Goal: Task Accomplishment & Management: Manage account settings

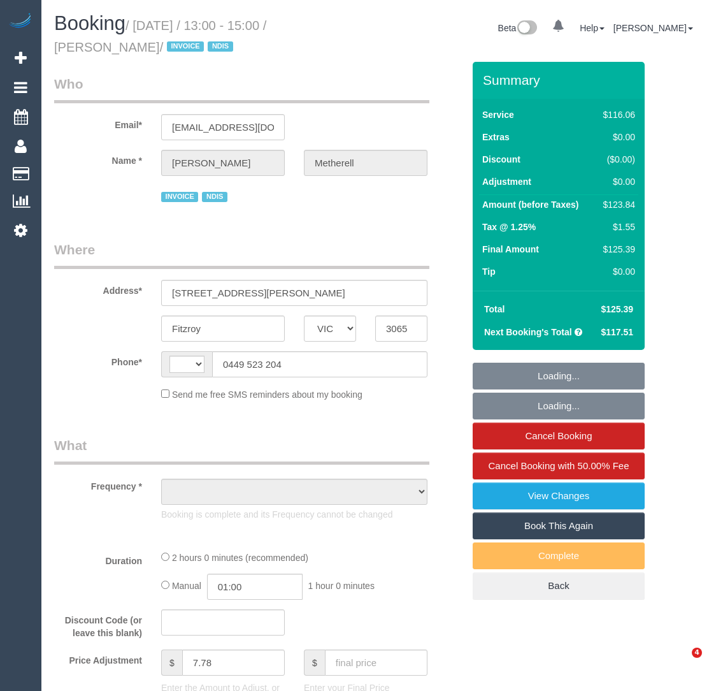
select select "VIC"
select select "string:AU"
select select "object:552"
select select "number:29"
select select "number:14"
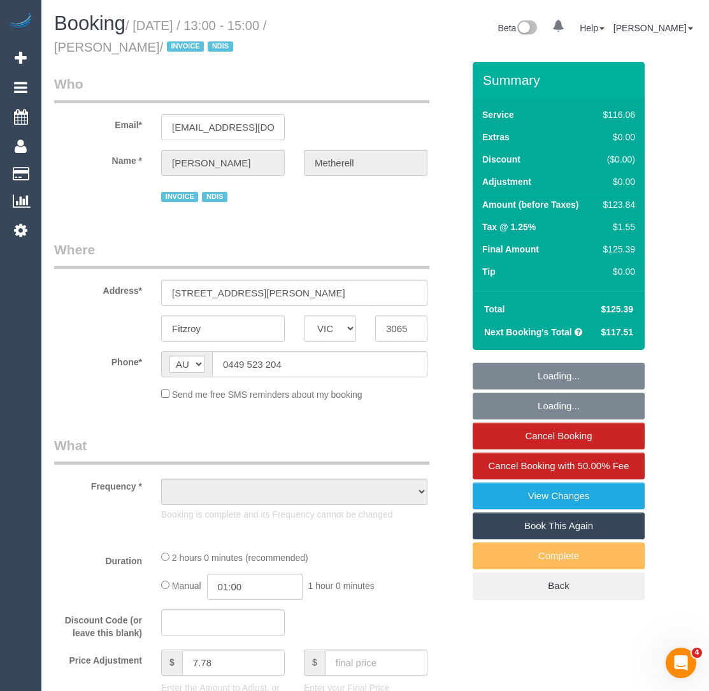
select select "number:20"
select select "number:36"
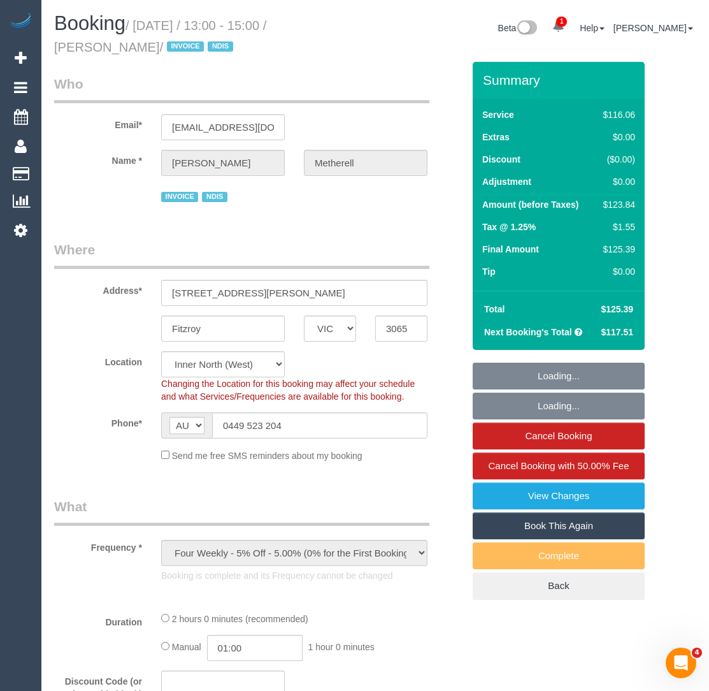
select select "object:1627"
select select "spot1"
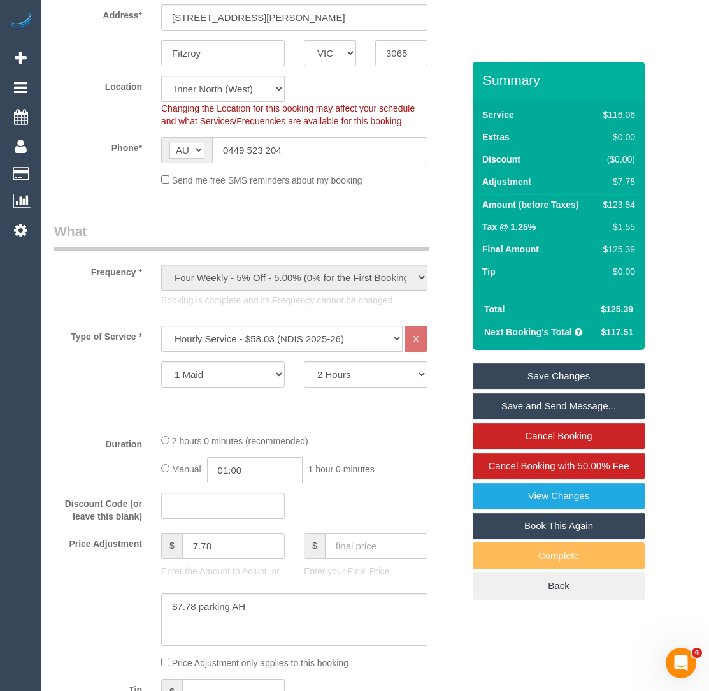
scroll to position [287, 0]
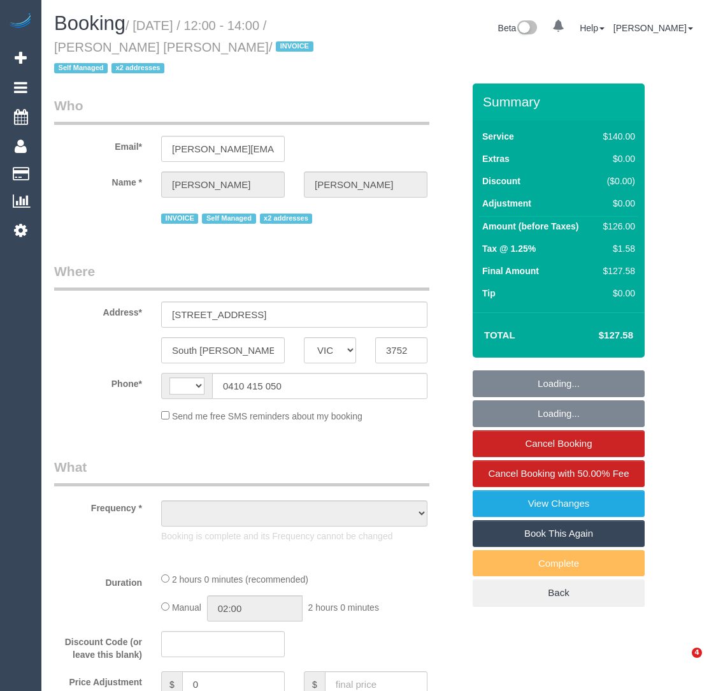
select select "VIC"
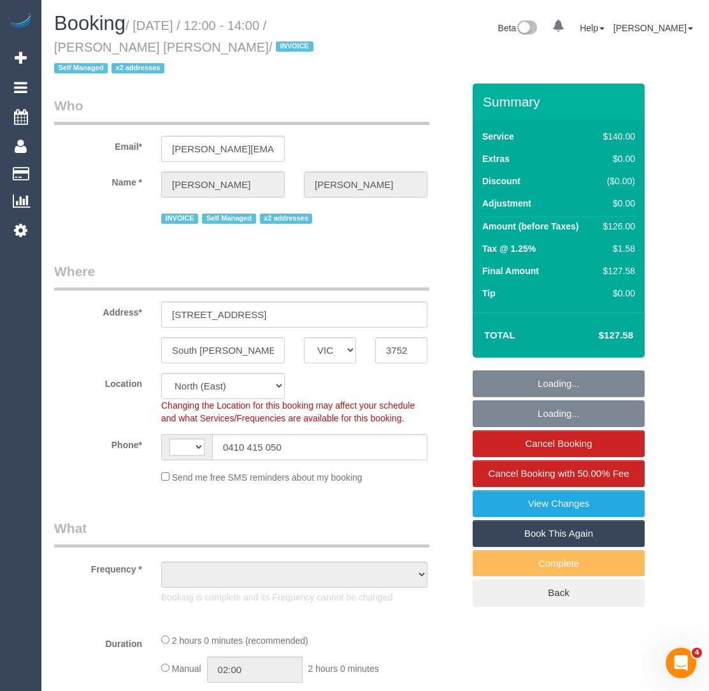
select select "string:AU"
select select "object:546"
select select "number:27"
select select "number:14"
select select "number:19"
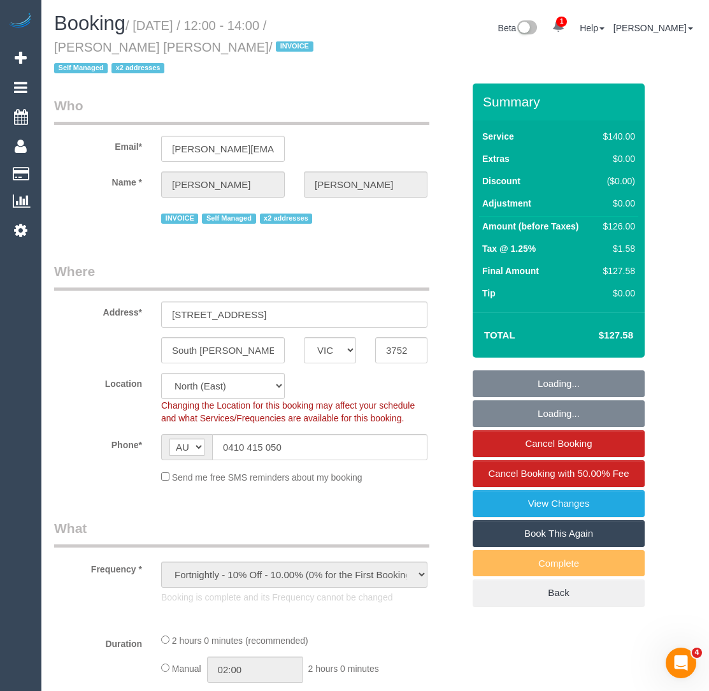
select select "number:36"
select select "number:33"
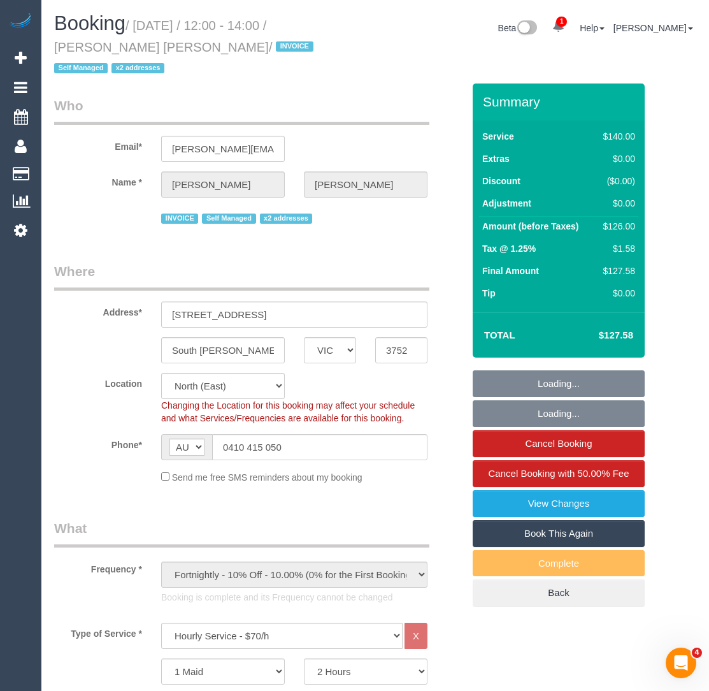
select select "spot1"
select select "object:1497"
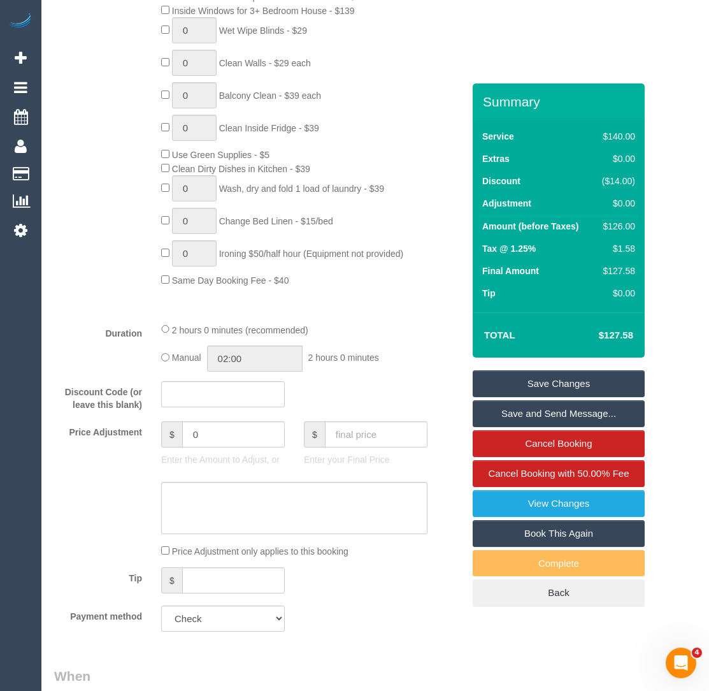
scroll to position [791, 0]
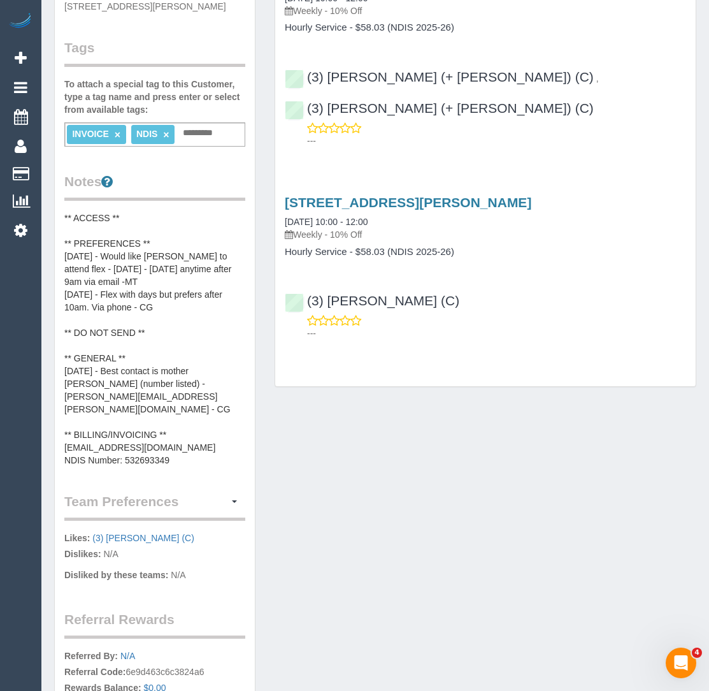
scroll to position [331, 0]
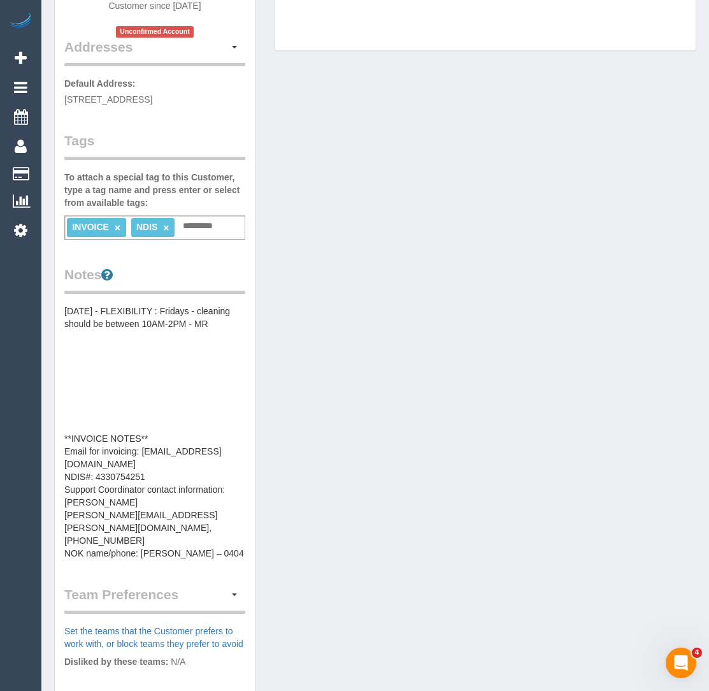
scroll to position [261, 0]
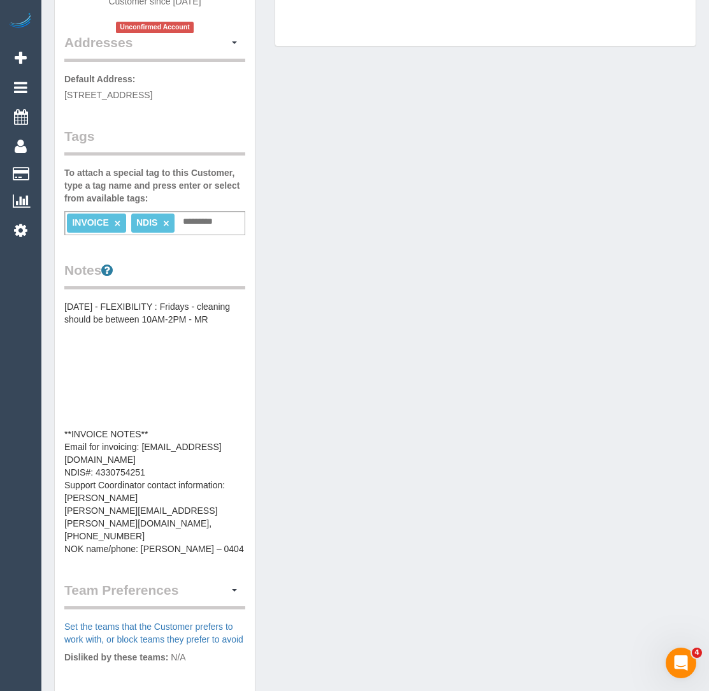
click at [167, 430] on pre "19/12/2024 - FLEXIBILITY : Fridays - cleaning should be between 10AM-2PM - MR *…" at bounding box center [154, 427] width 181 height 255
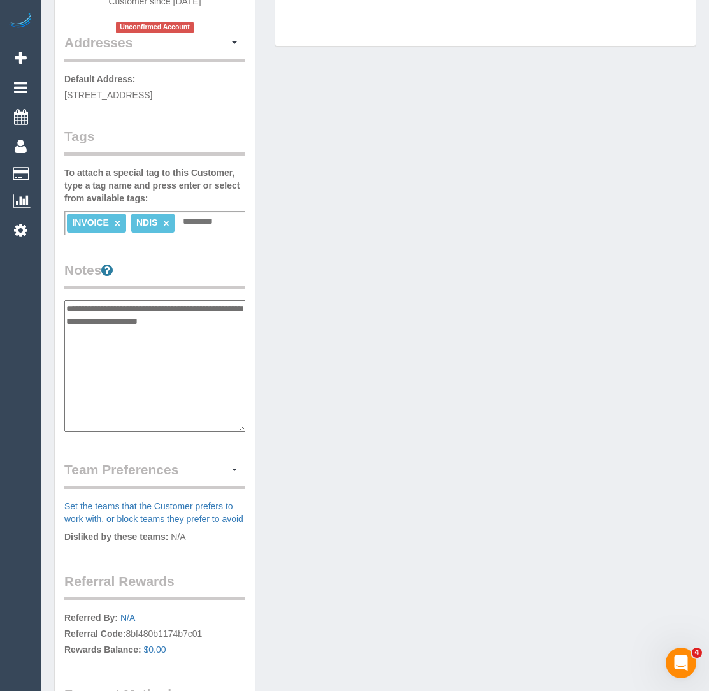
scroll to position [140, 0]
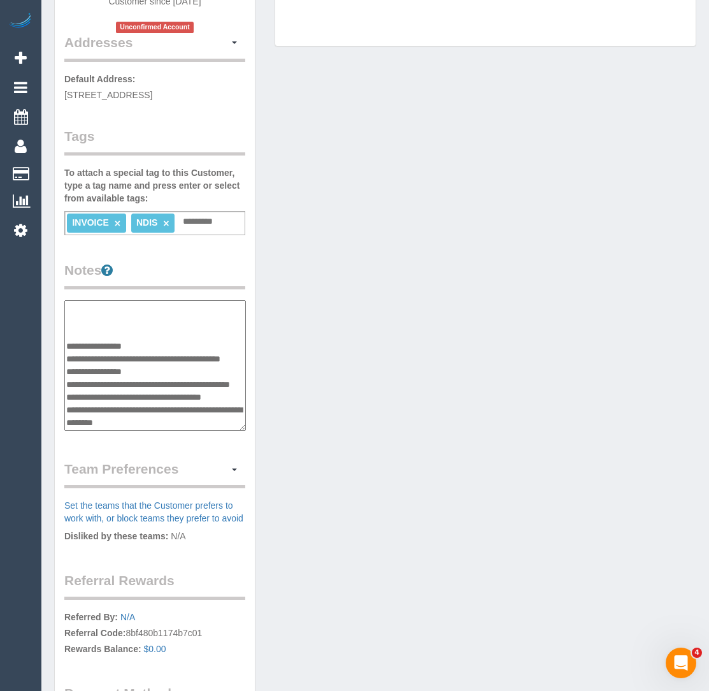
click at [164, 300] on textarea "**********" at bounding box center [155, 365] width 182 height 131
type textarea "**********"
click at [321, 367] on div "Customer Info Edit Contact Info Send Message Email Preferences Special Sales Ta…" at bounding box center [375, 285] width 661 height 999
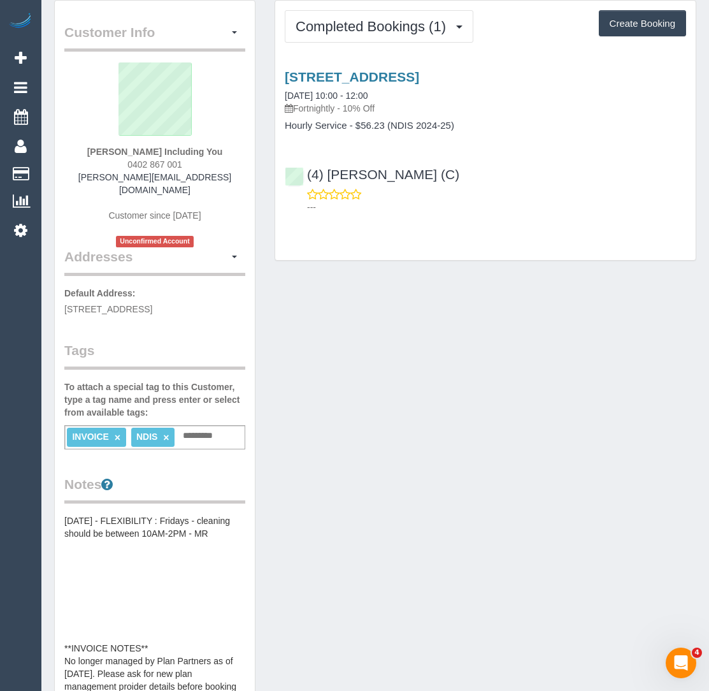
scroll to position [0, 0]
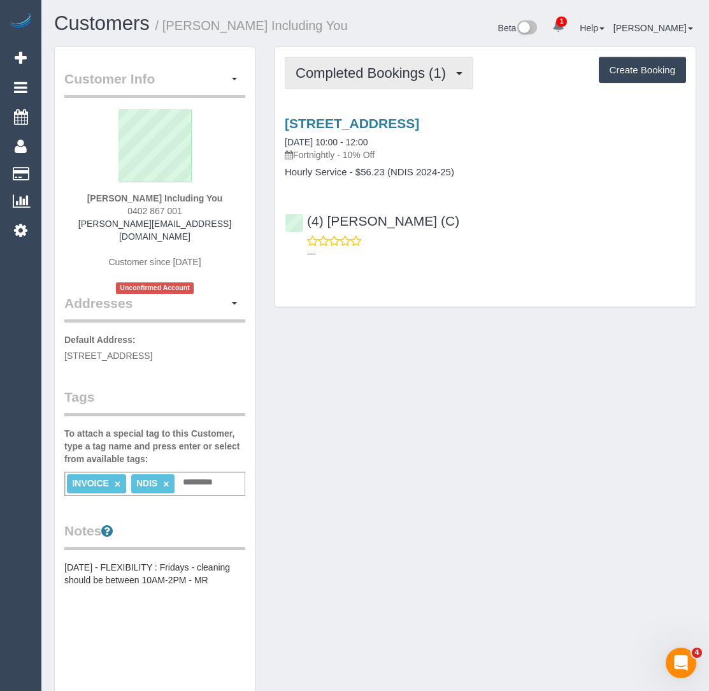
click at [338, 76] on span "Completed Bookings (1)" at bounding box center [374, 73] width 157 height 16
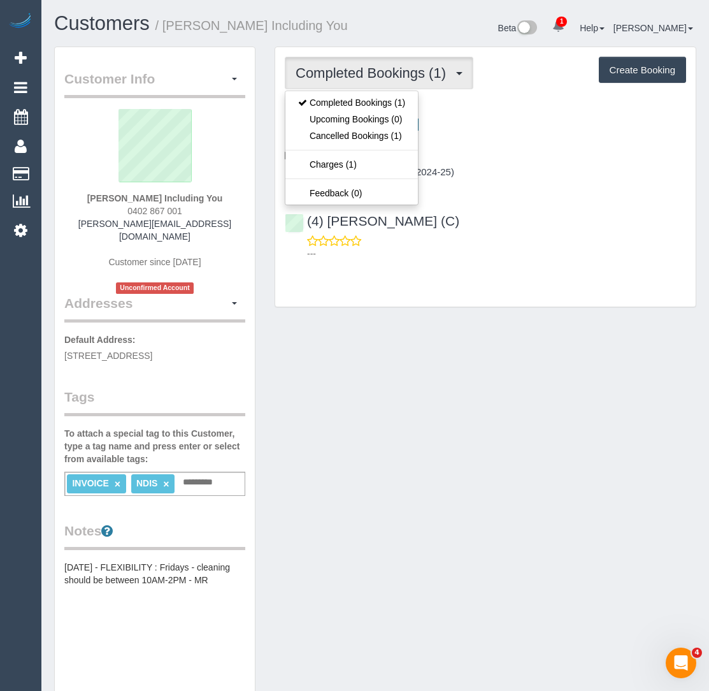
click at [358, 549] on div "Customer Info Edit Contact Info Send Message Email Preferences Special Sales Ta…" at bounding box center [375, 607] width 661 height 1120
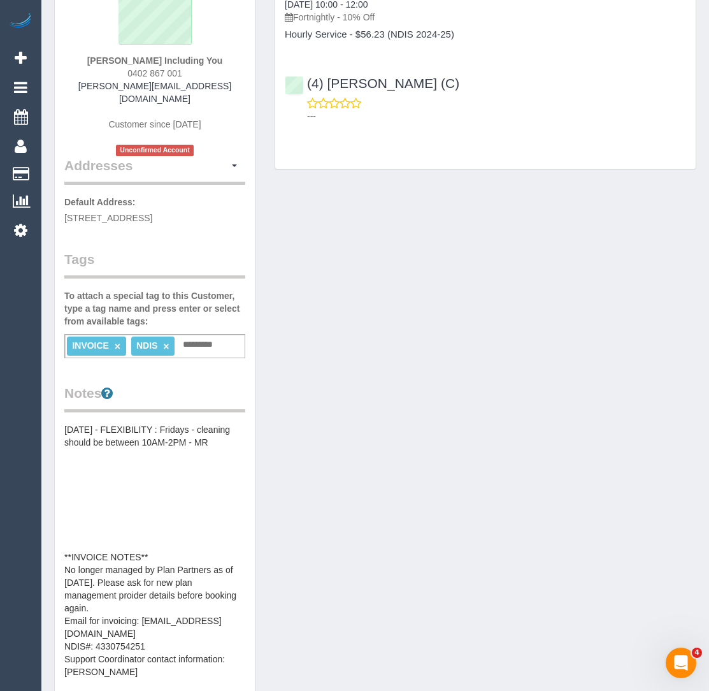
scroll to position [143, 0]
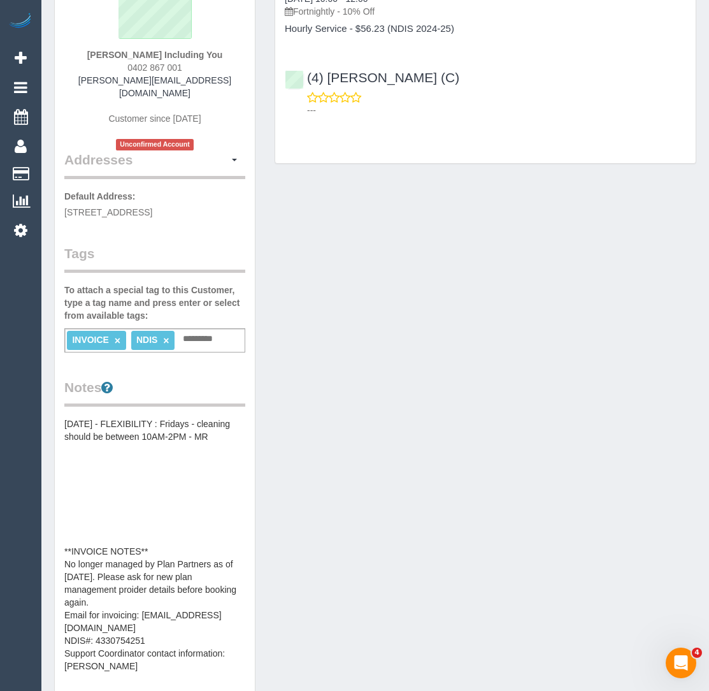
click at [141, 586] on pre "19/12/2024 - FLEXIBILITY : Fridays - cleaning should be between 10AM-2PM - MR *…" at bounding box center [154, 544] width 181 height 255
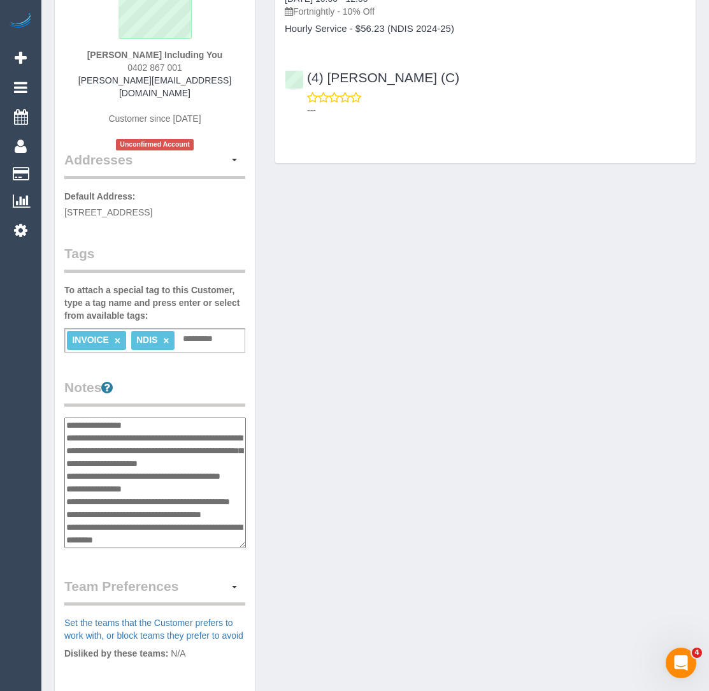
scroll to position [127, 0]
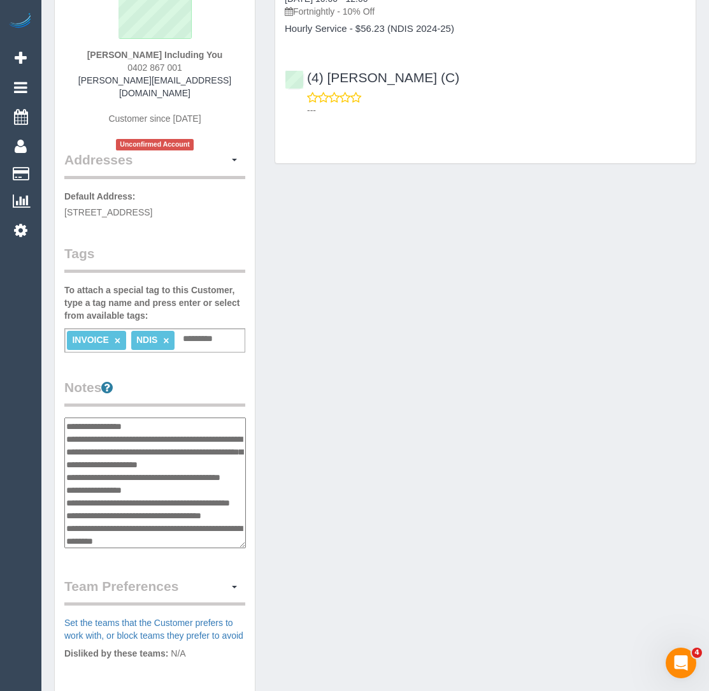
click at [69, 437] on textarea "**********" at bounding box center [155, 482] width 182 height 131
click at [64, 435] on textarea "**********" at bounding box center [155, 482] width 182 height 131
click at [226, 466] on textarea "**********" at bounding box center [155, 482] width 182 height 131
click at [203, 466] on textarea "**********" at bounding box center [155, 482] width 182 height 131
type textarea "**********"
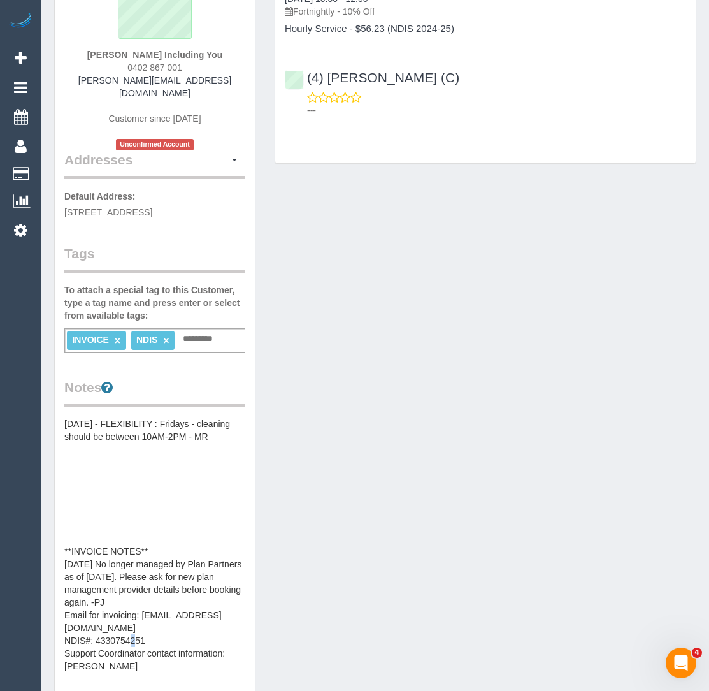
click at [179, 624] on pre "19/12/2024 - FLEXIBILITY : Fridays - cleaning should be between 10AM-2PM - MR *…" at bounding box center [154, 544] width 181 height 255
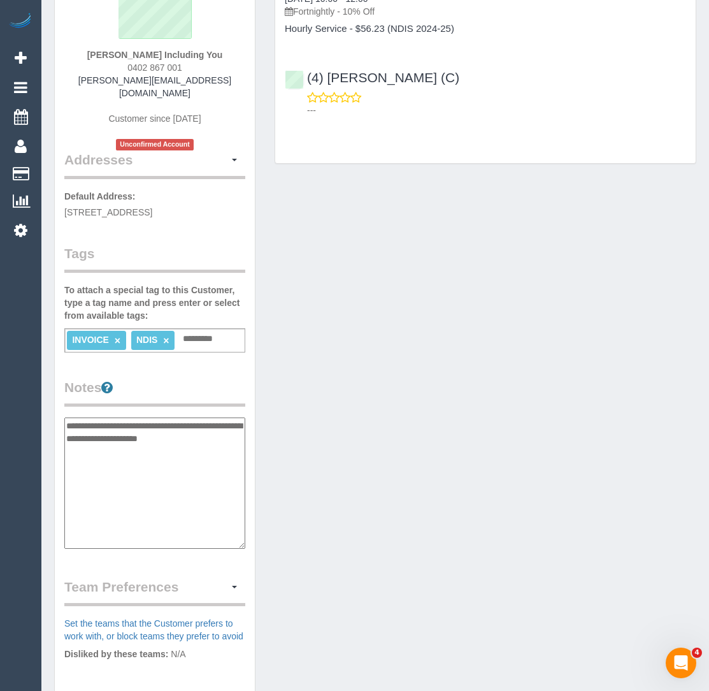
scroll to position [191, 0]
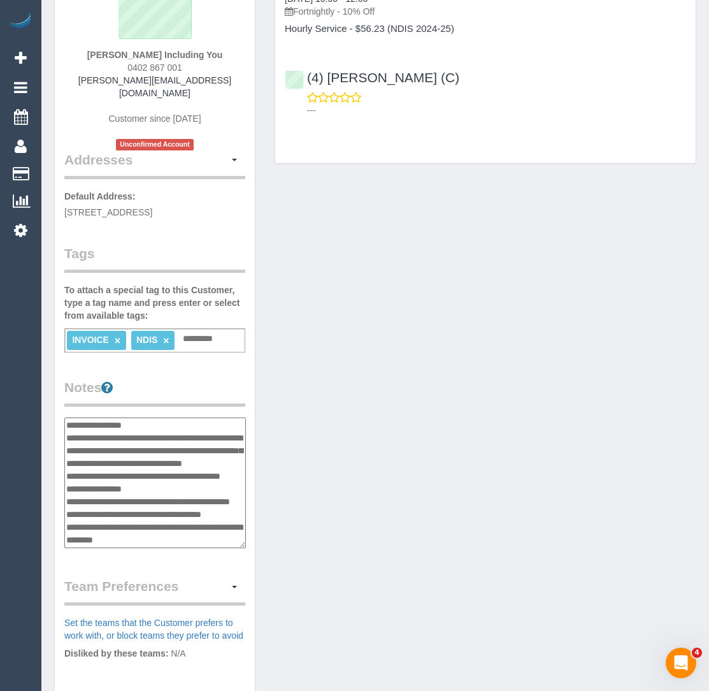
click at [205, 417] on textarea "**********" at bounding box center [155, 482] width 182 height 131
type textarea "**********"
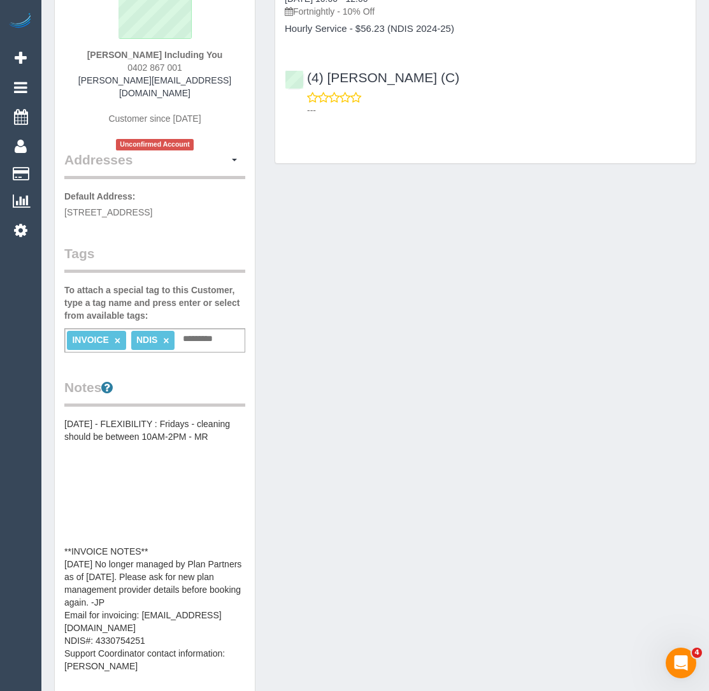
click at [130, 506] on pre "19/12/2024 - FLEXIBILITY : Fridays - cleaning should be between 10AM-2PM - MR *…" at bounding box center [154, 544] width 181 height 255
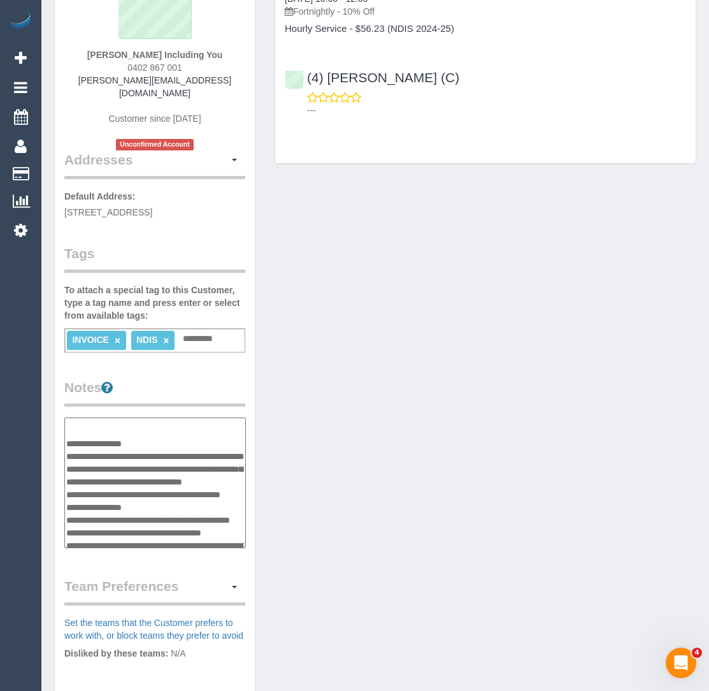
scroll to position [92, 0]
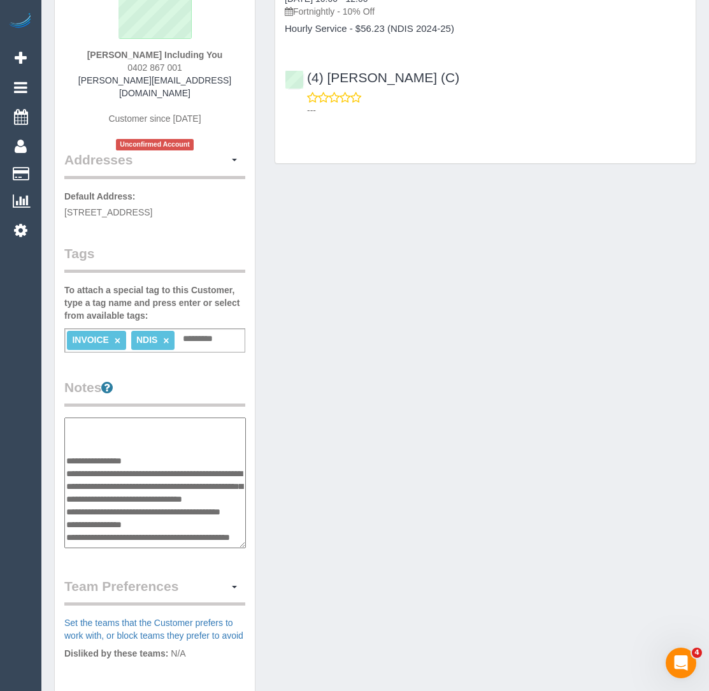
click at [122, 435] on textarea "**********" at bounding box center [155, 482] width 182 height 131
type textarea "**********"
click at [196, 331] on input "text" at bounding box center [202, 339] width 44 height 17
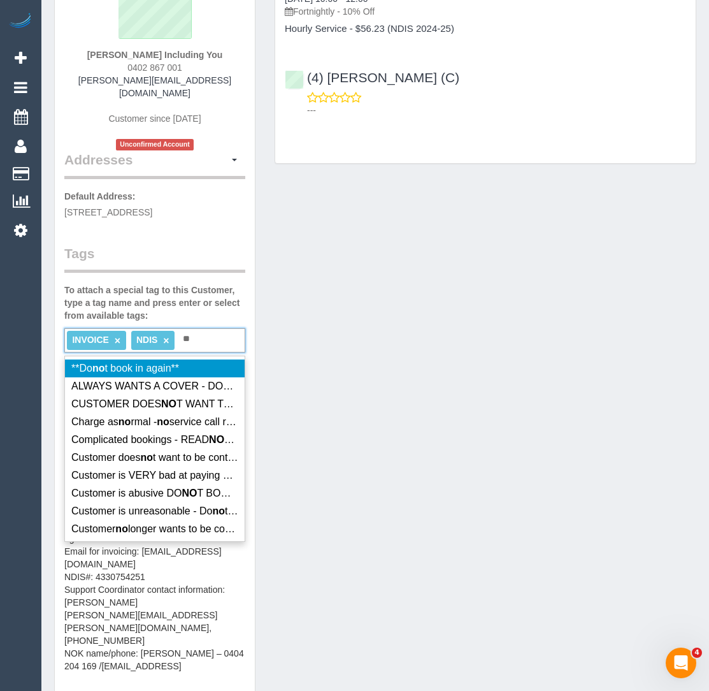
type input "*"
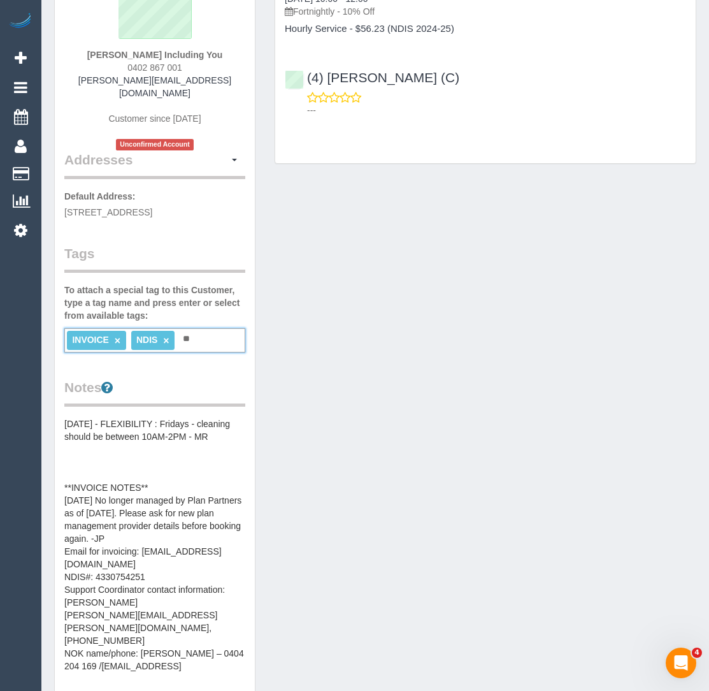
type input "*"
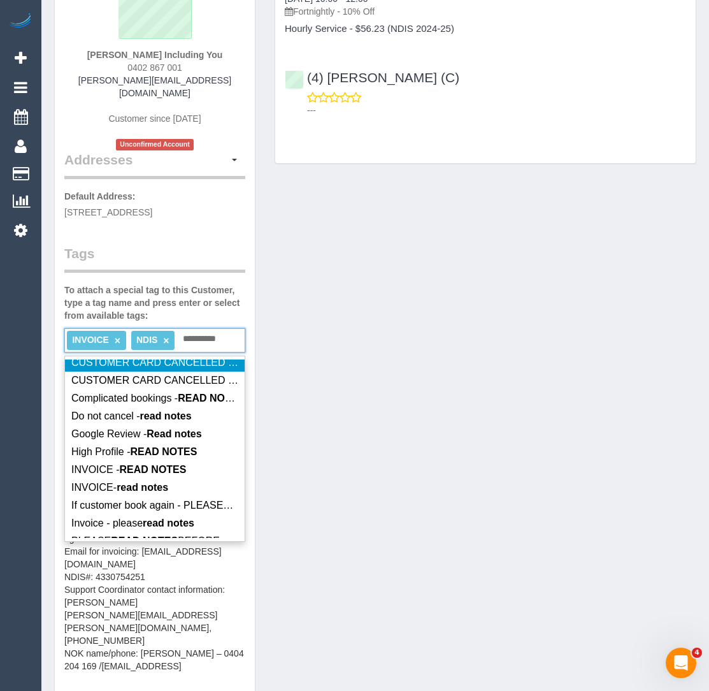
scroll to position [71, 0]
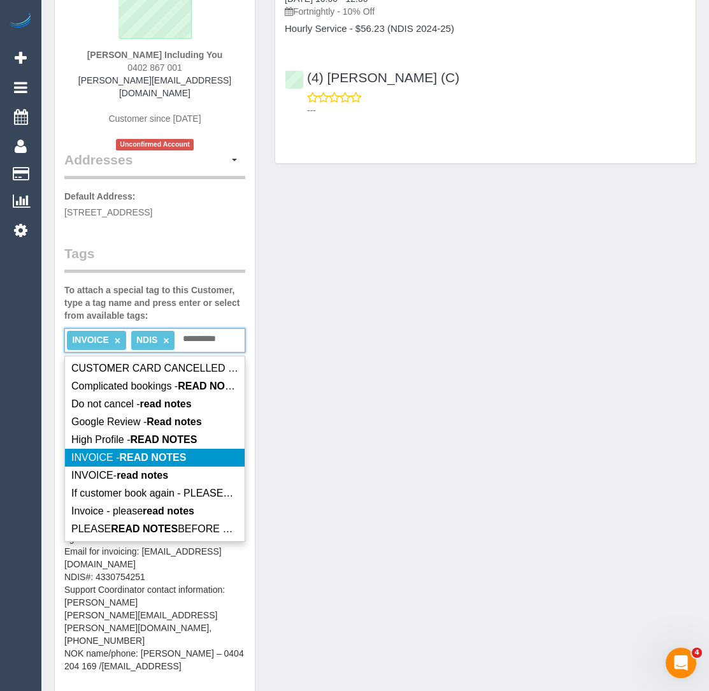
type input "**********"
click at [115, 454] on span "INVOICE - READ NOTES" at bounding box center [128, 457] width 115 height 11
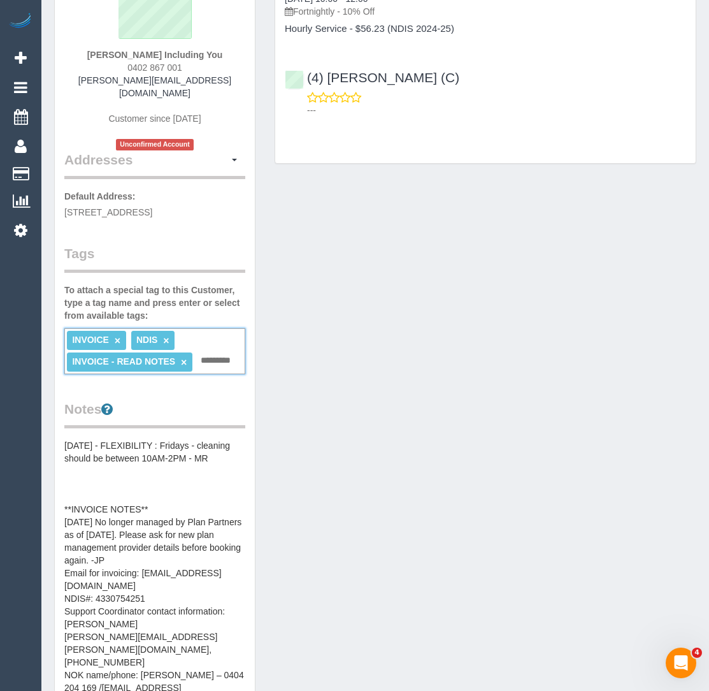
click at [118, 335] on link "×" at bounding box center [118, 340] width 6 height 11
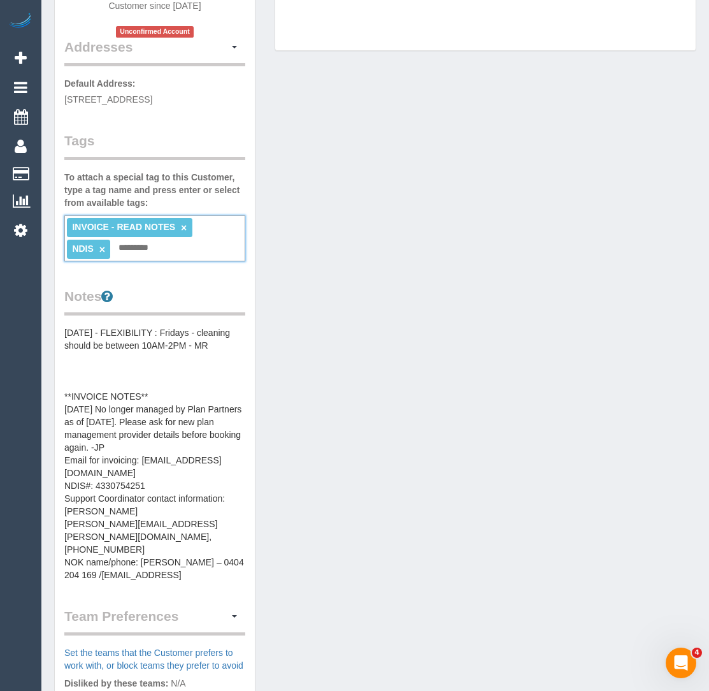
scroll to position [273, 0]
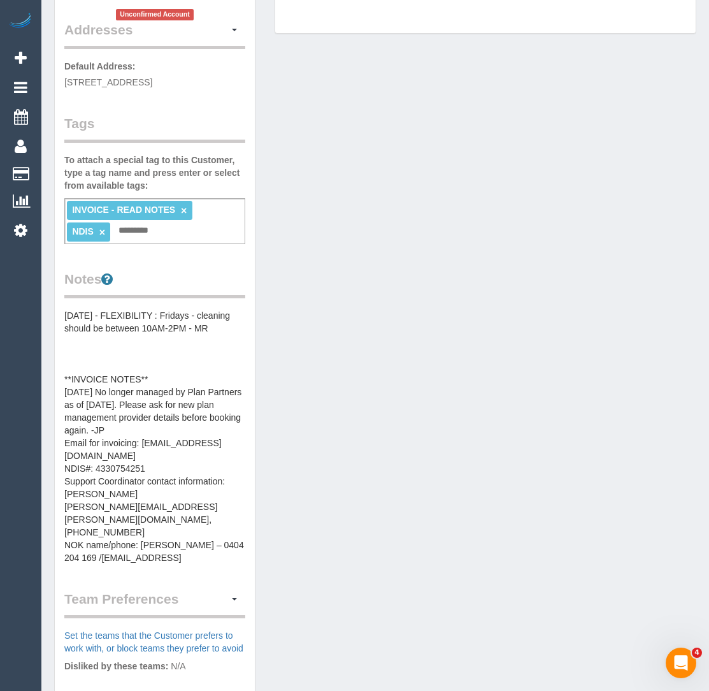
click at [324, 372] on div "Customer Info Edit Contact Info Send Message Email Preferences Special Sales Ta…" at bounding box center [375, 344] width 661 height 1142
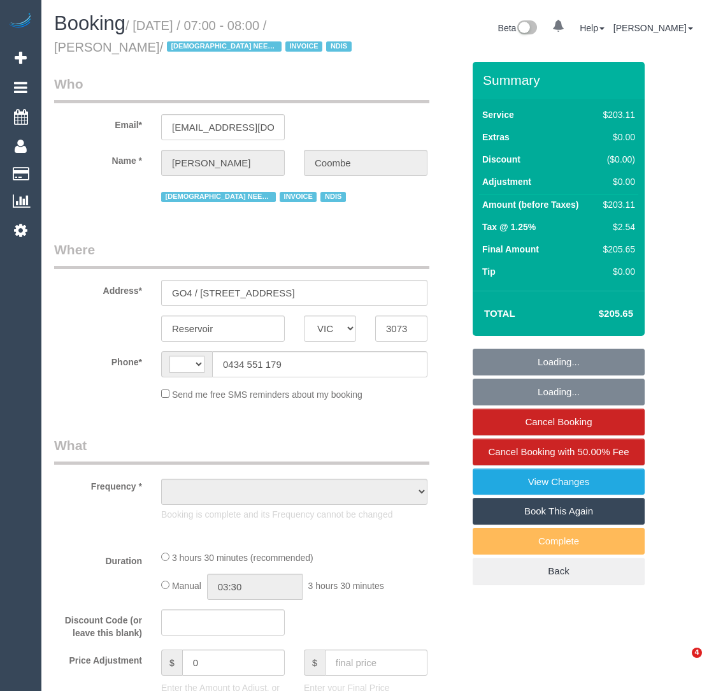
select select "VIC"
select select "string:AU"
select select "object:693"
select select "number:29"
select select "number:14"
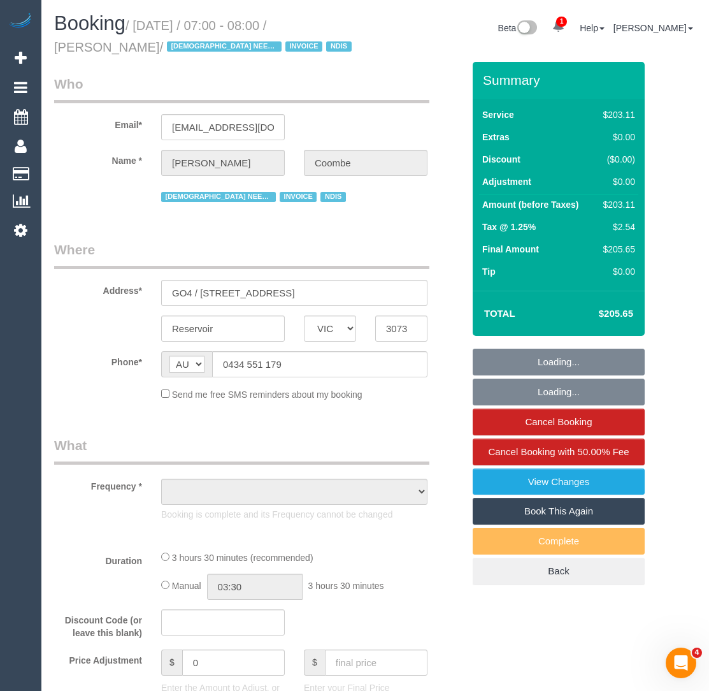
select select "number:19"
select select "number:22"
select select "number:35"
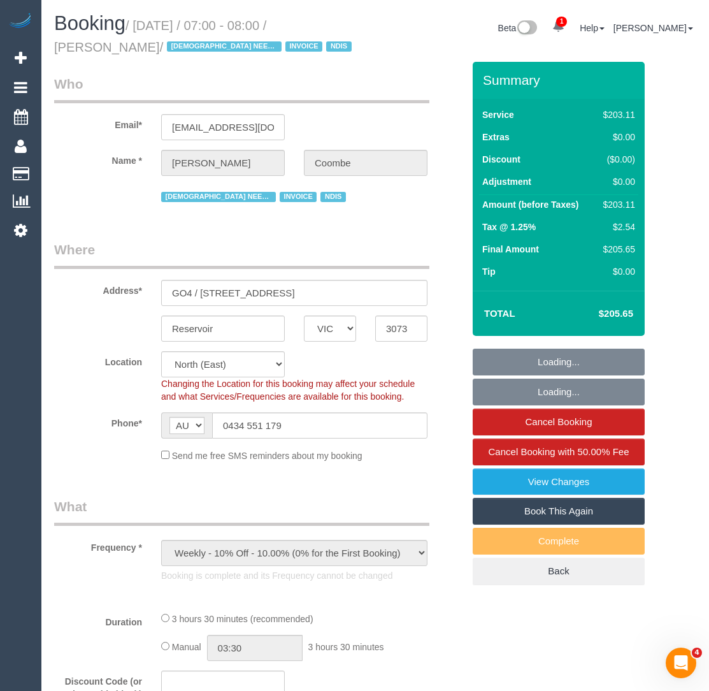
select select "210"
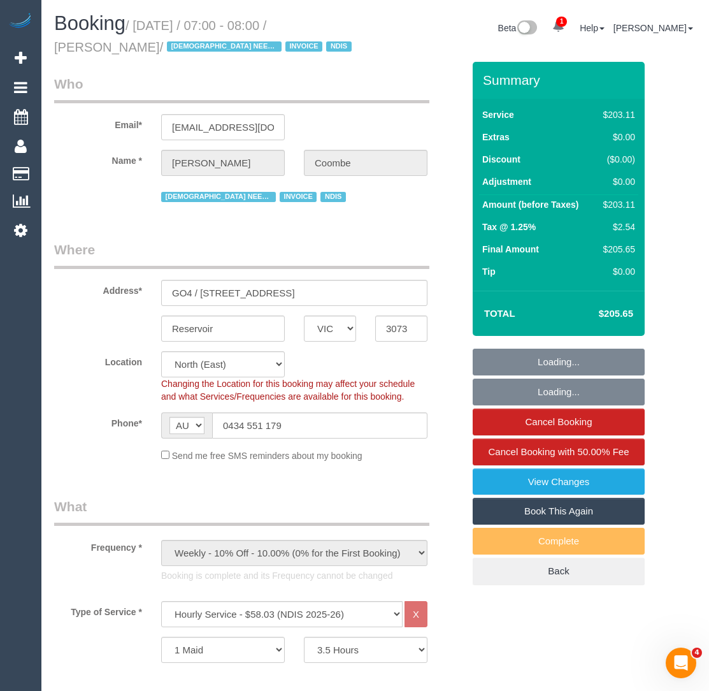
select select "object:763"
select select "spot1"
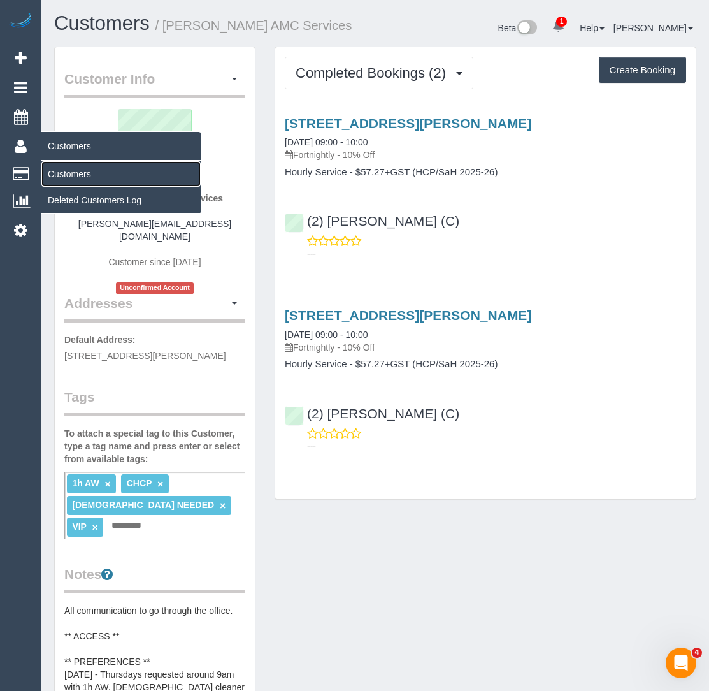
click at [50, 164] on link "Customers" at bounding box center [120, 173] width 159 height 25
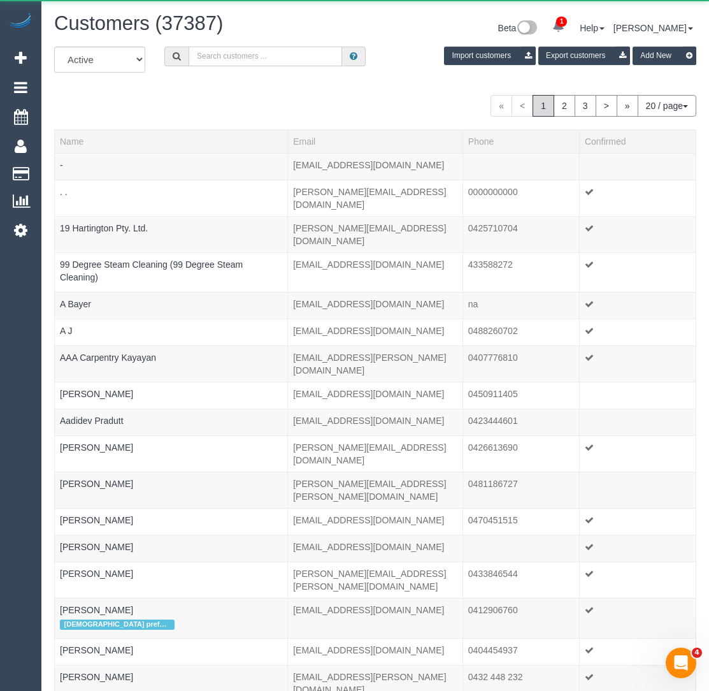
click at [245, 61] on input "text" at bounding box center [266, 57] width 154 height 20
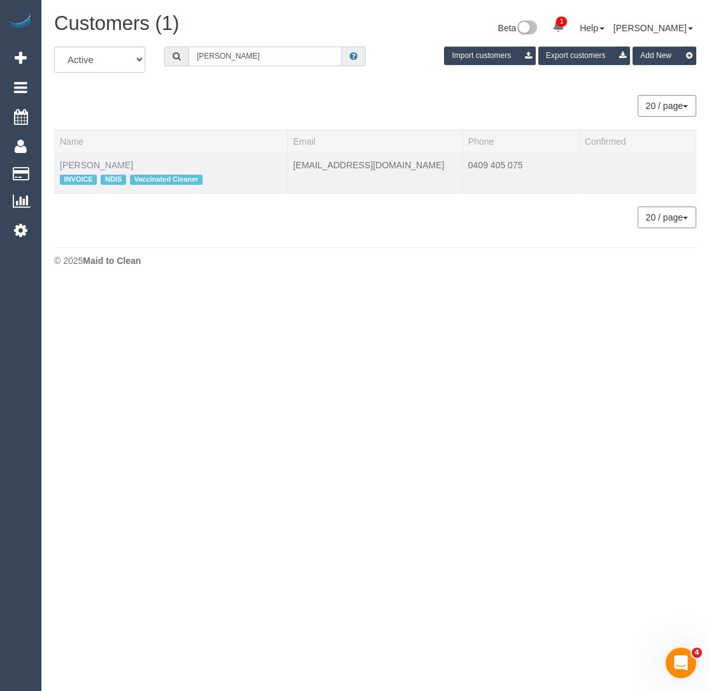
type input "sarah keating"
click at [86, 162] on link "Sarah Keating" at bounding box center [96, 165] width 73 height 10
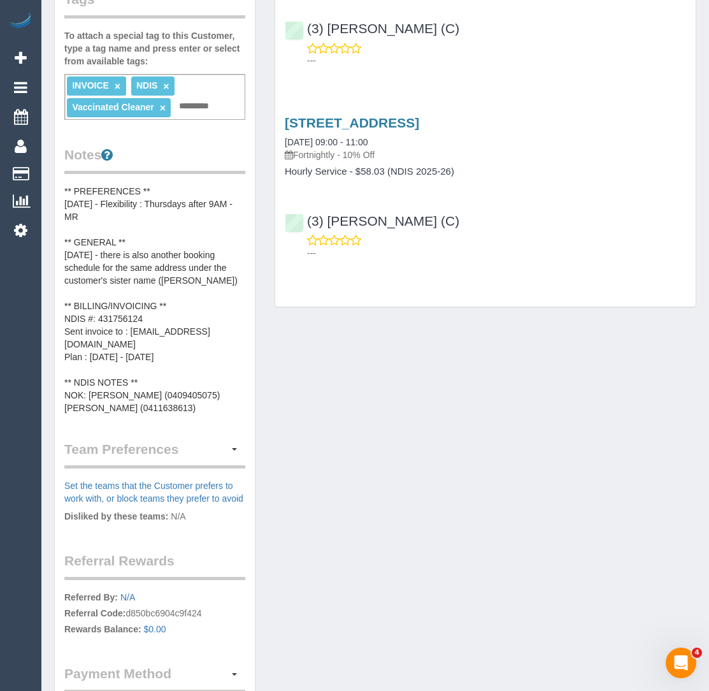
scroll to position [400, 0]
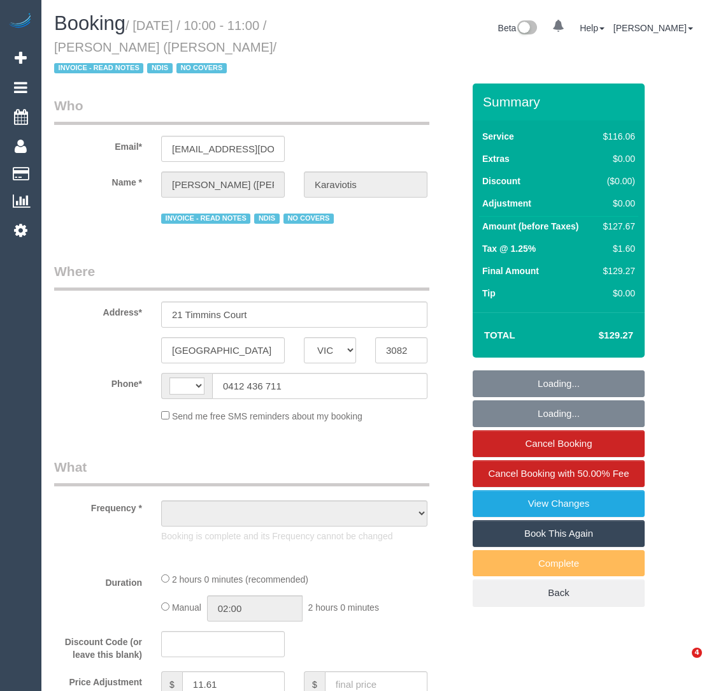
select select "VIC"
select select "string:AU"
select select "object:538"
select select "number:29"
select select "number:14"
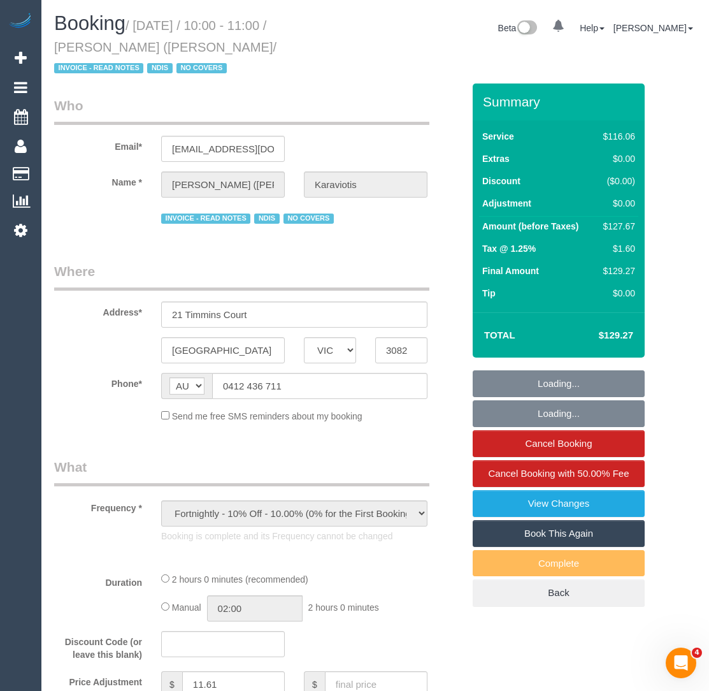
select select "number:19"
select select "number:36"
select select "number:34"
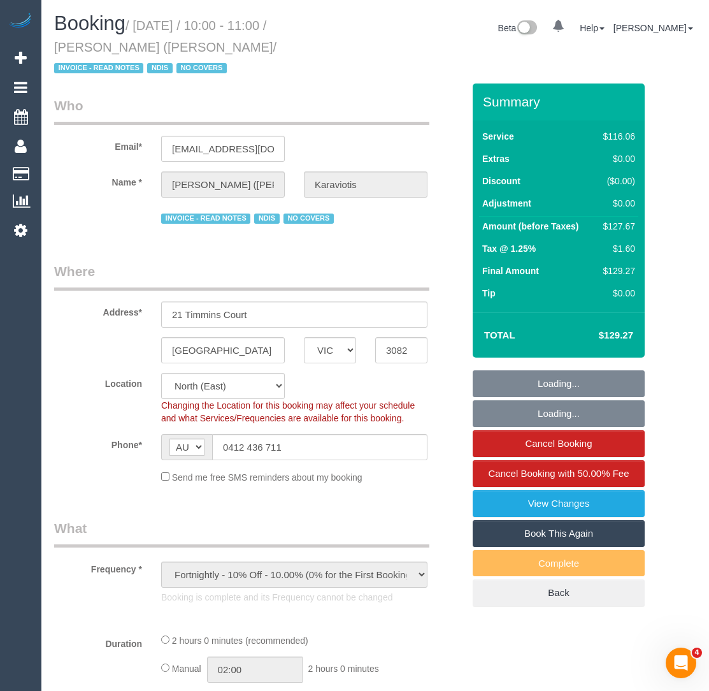
select select "object:1373"
